Goal: Transaction & Acquisition: Obtain resource

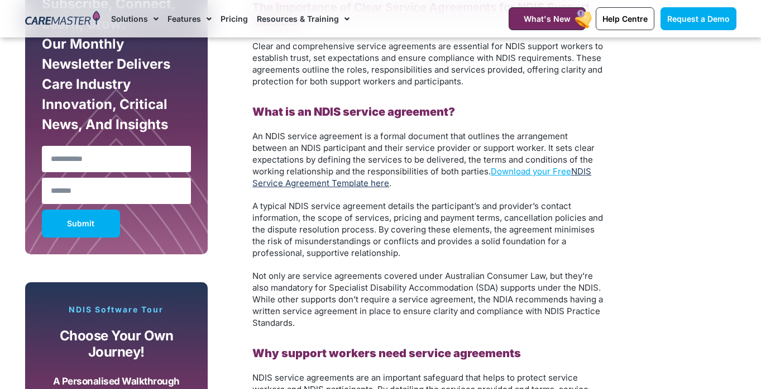
click at [369, 185] on link "NDIS Service Agreement Template here" at bounding box center [421, 177] width 339 height 22
drag, startPoint x: 520, startPoint y: 156, endPoint x: 522, endPoint y: 175, distance: 18.6
click at [520, 159] on span "An NDIS service agreement is a formal document that outlines the arrangement be…" at bounding box center [423, 154] width 342 height 46
click at [522, 175] on link "Download your Free" at bounding box center [531, 171] width 80 height 11
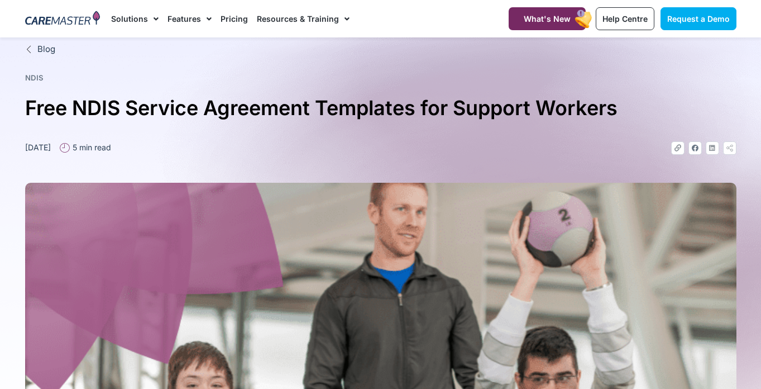
click at [298, 113] on h1 "Free NDIS Service Agreement Templates for Support Workers" at bounding box center [380, 108] width 711 height 33
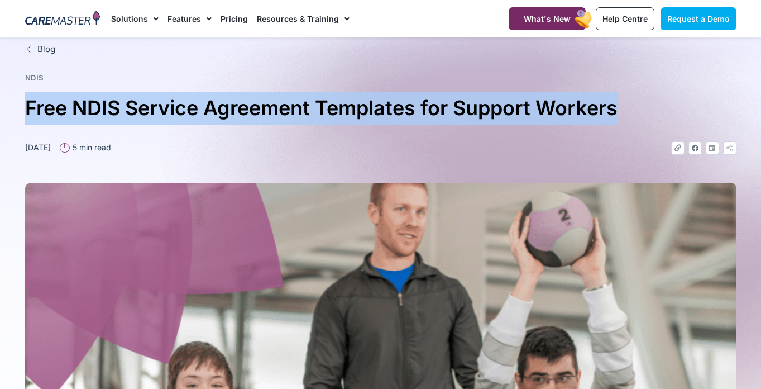
click at [448, 144] on div "Link Facebook Linkedin Icon-share" at bounding box center [559, 147] width 356 height 13
